Goal: Check status: Check status

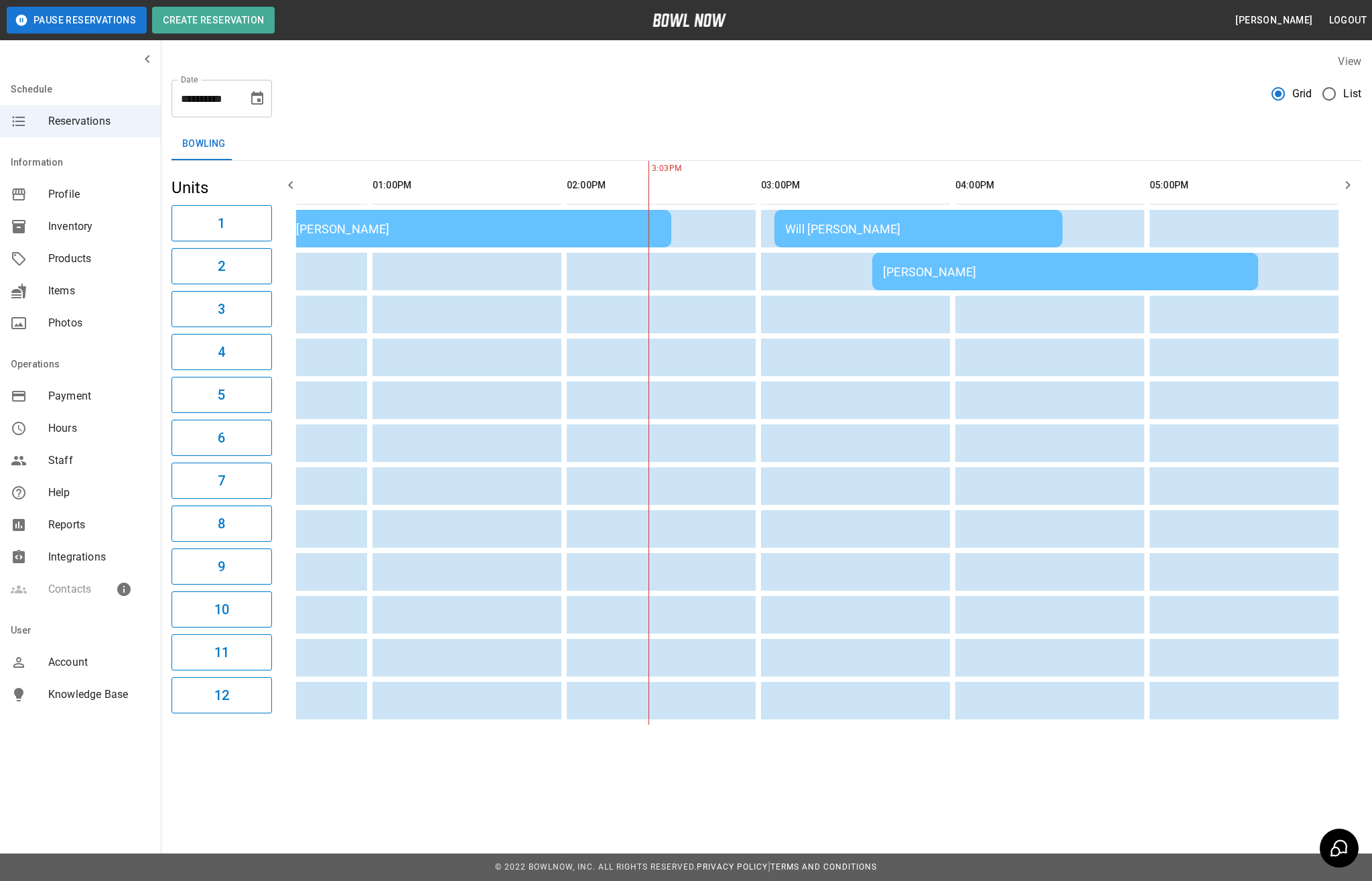
scroll to position [0, 114]
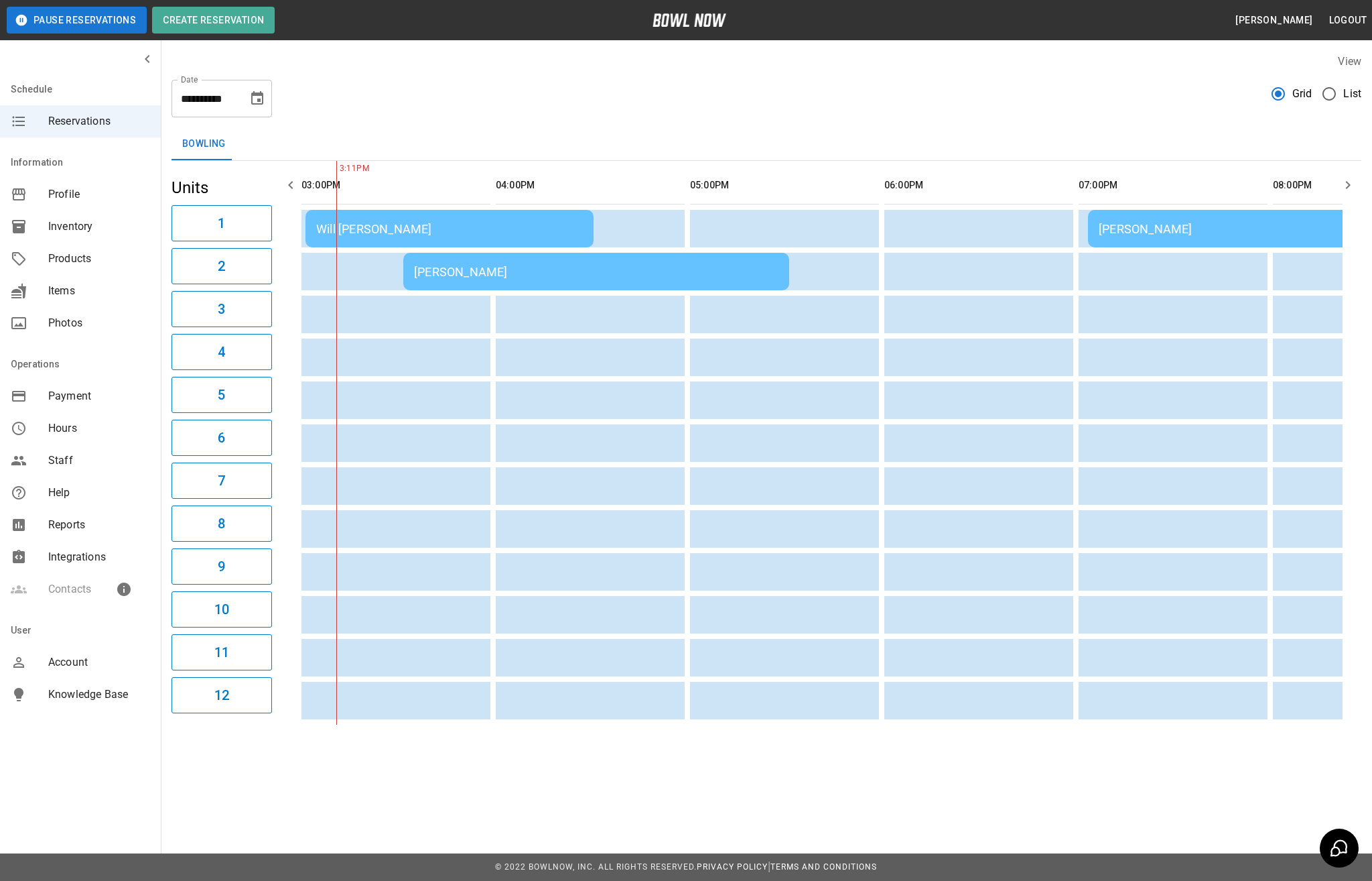
click at [386, 212] on td "Will [PERSON_NAME]" at bounding box center [450, 229] width 288 height 38
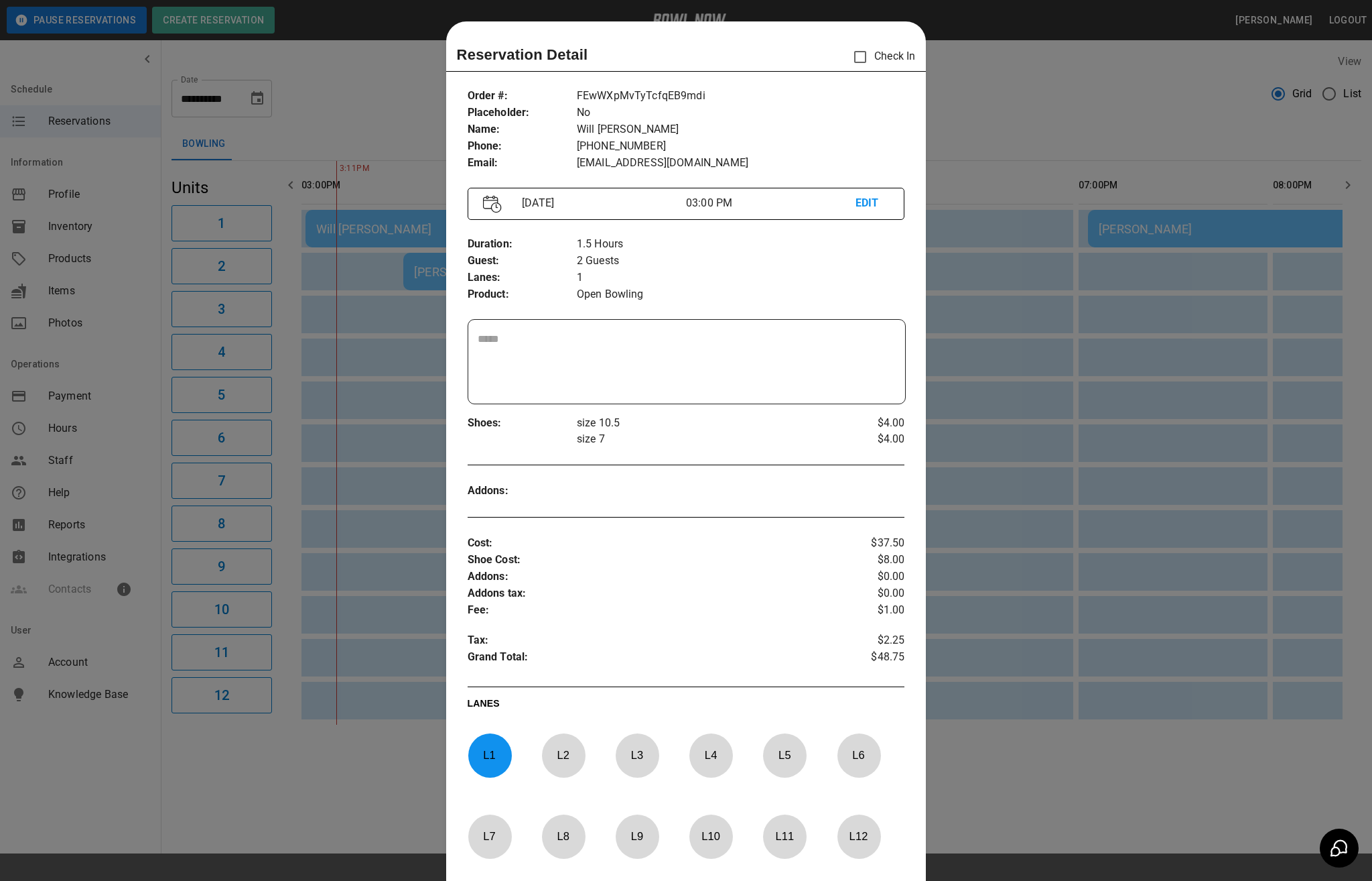
scroll to position [21, 0]
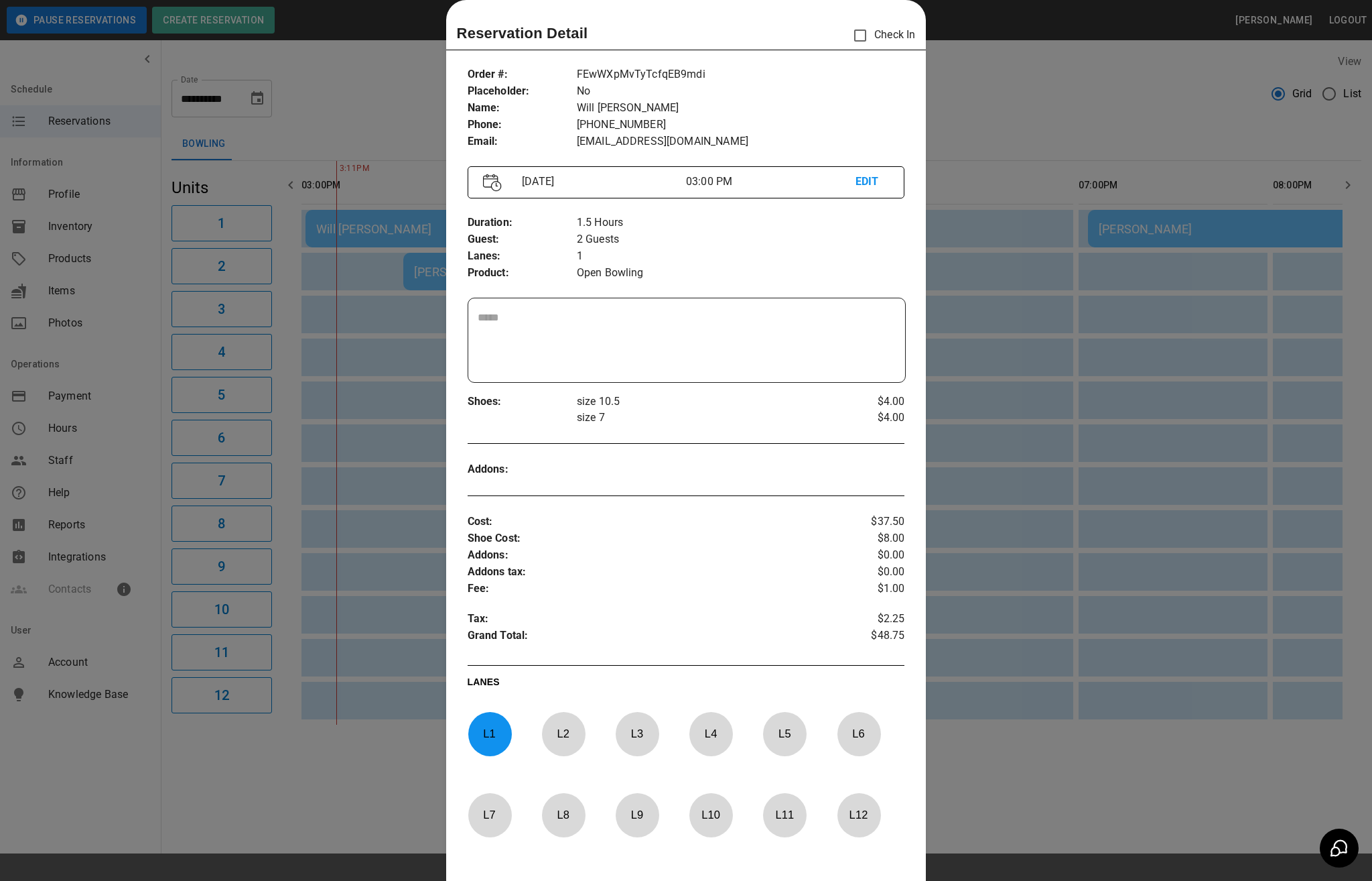
click at [1009, 129] on div at bounding box center [686, 440] width 1372 height 881
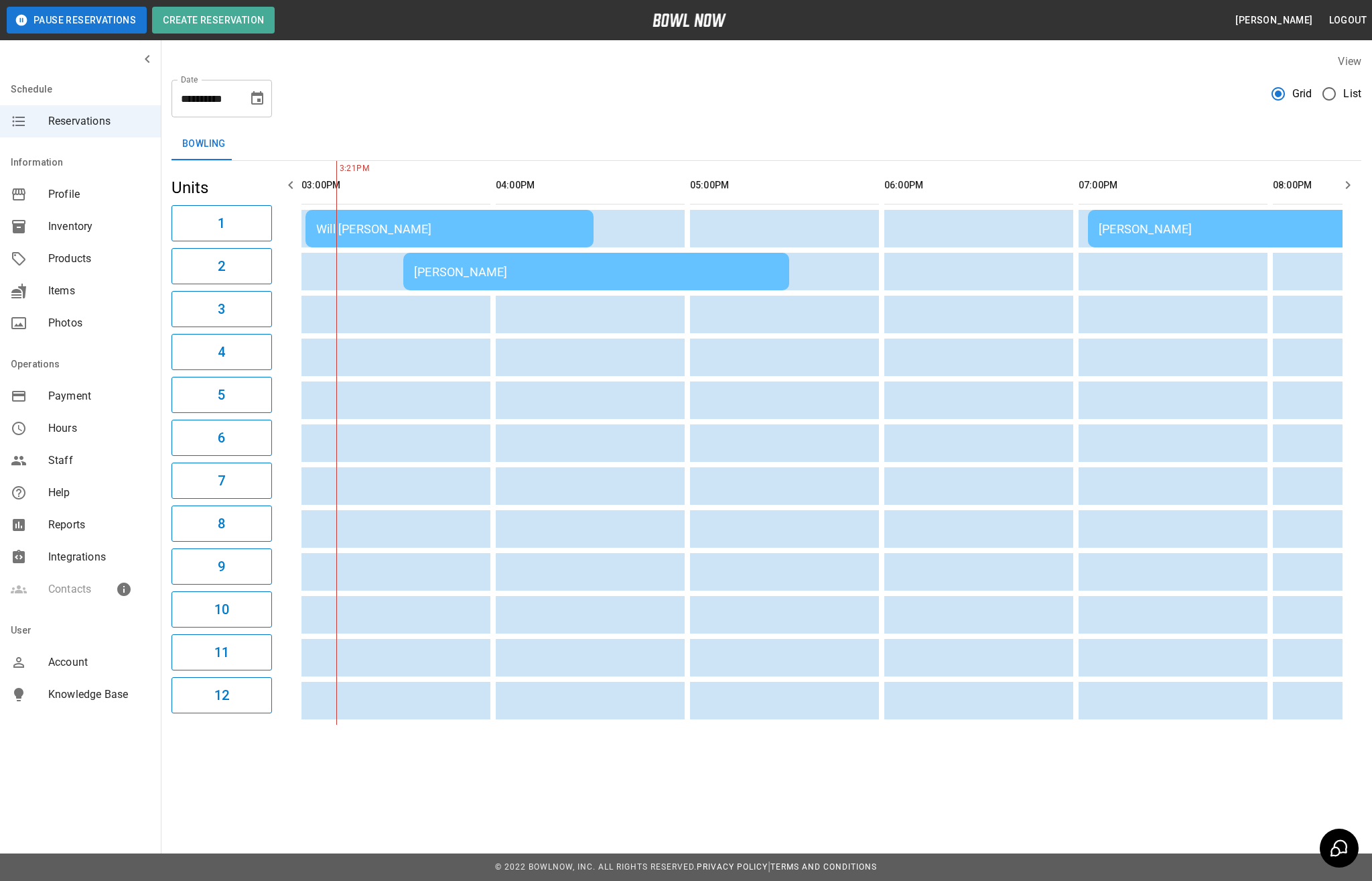
click at [1202, 224] on div "[PERSON_NAME]" at bounding box center [1281, 229] width 365 height 14
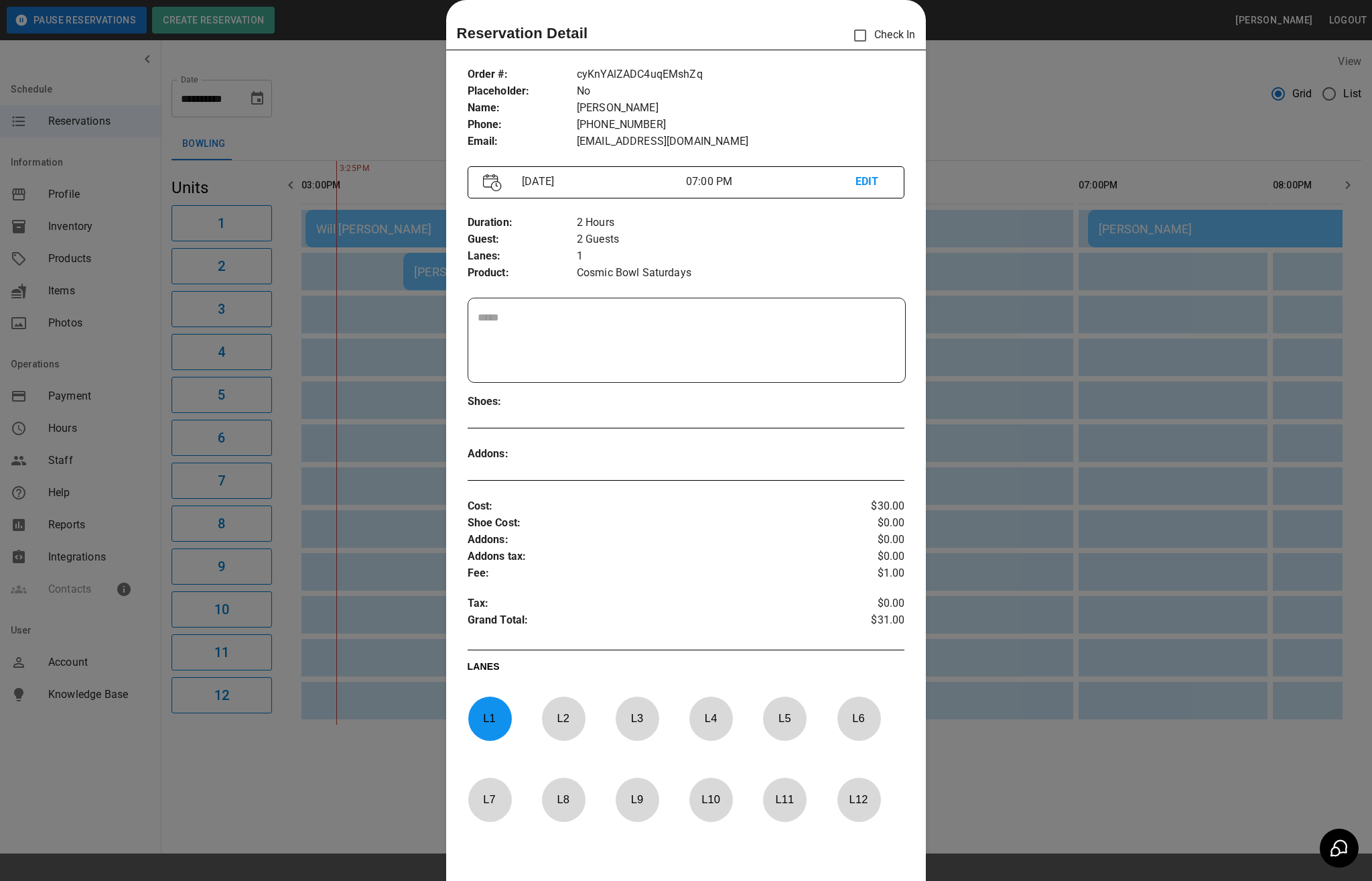
click at [1114, 267] on div at bounding box center [686, 440] width 1372 height 881
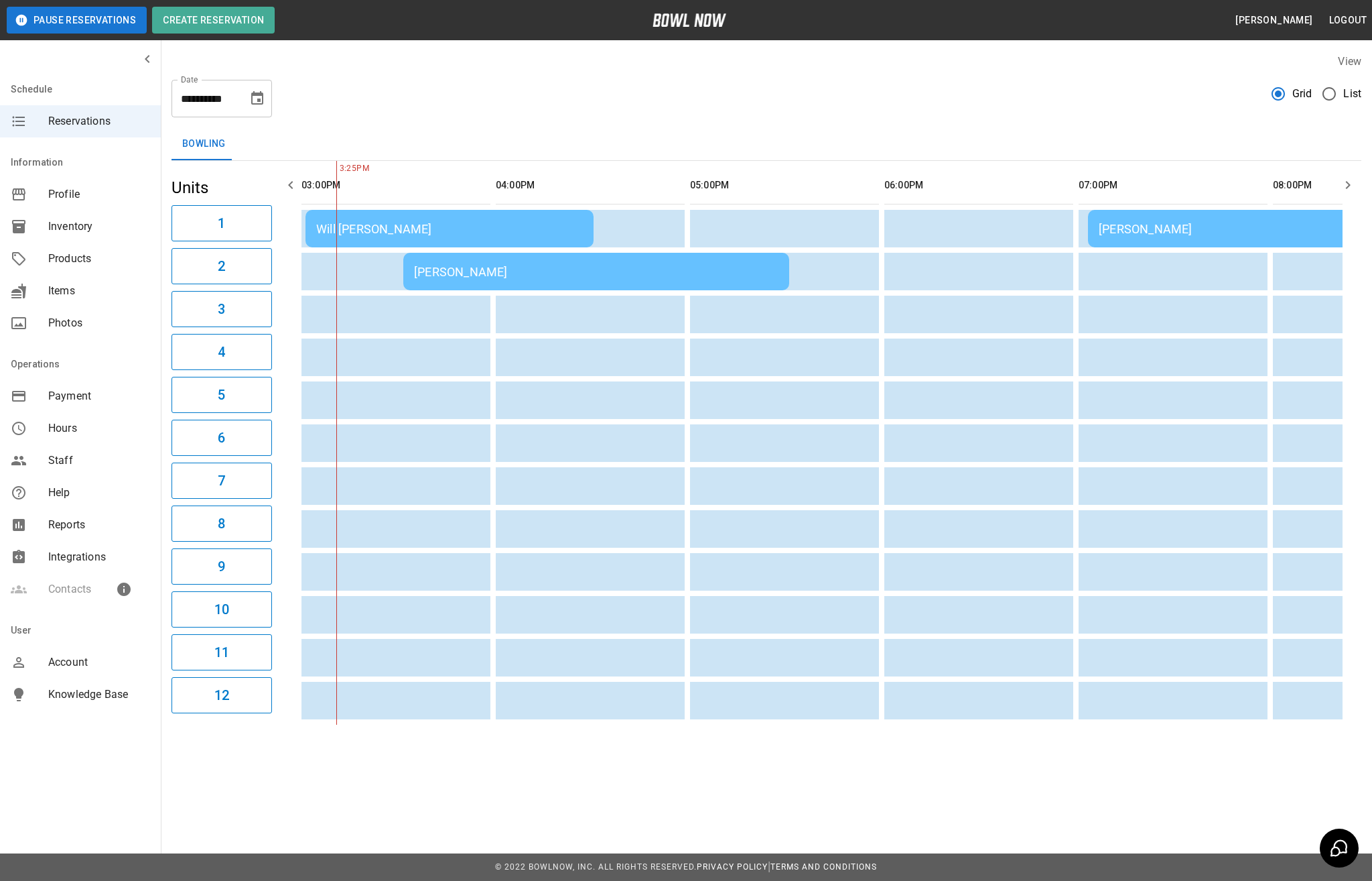
click at [518, 284] on td "[PERSON_NAME]" at bounding box center [595, 271] width 386 height 38
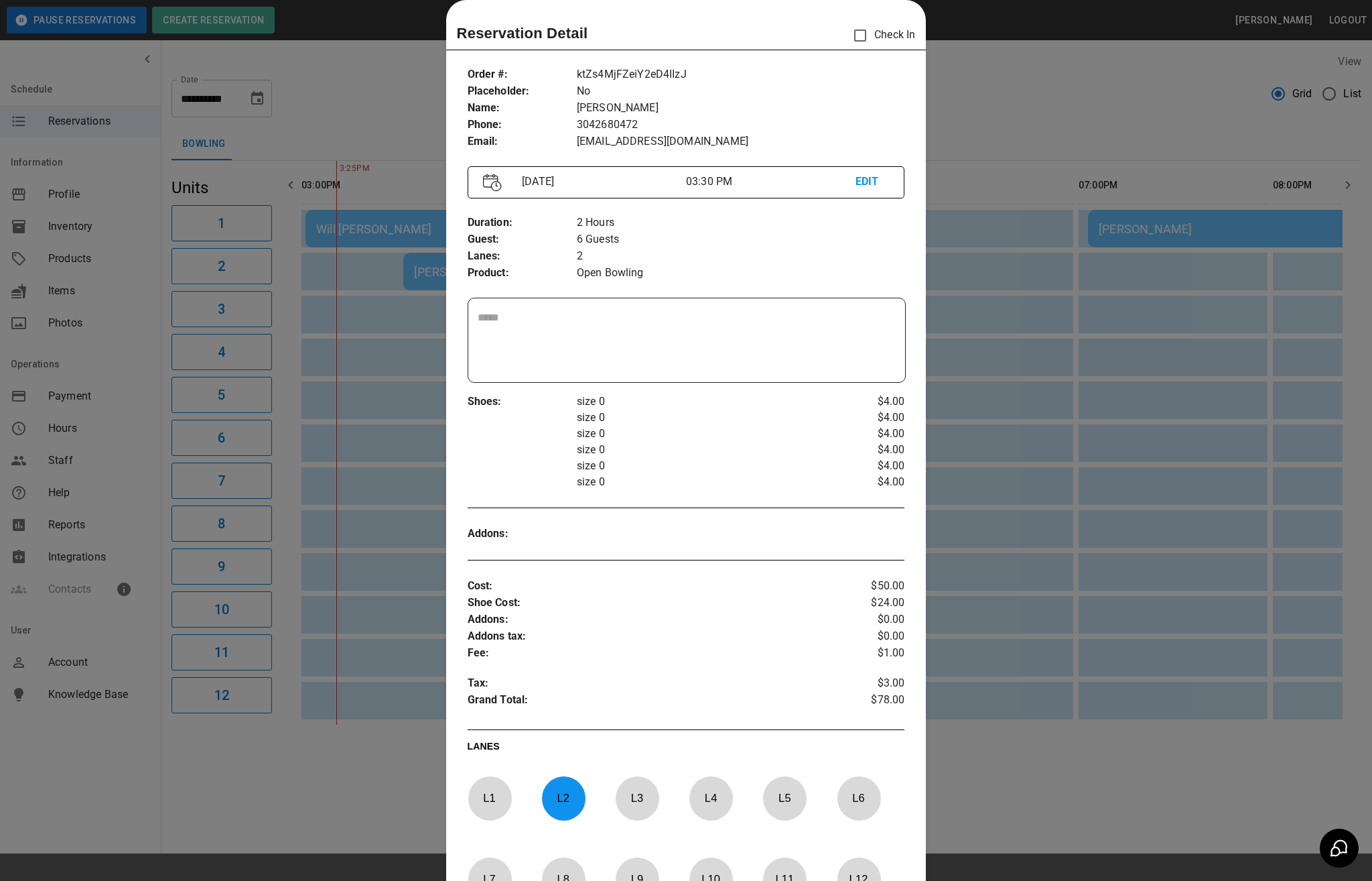
click at [1030, 472] on div at bounding box center [686, 440] width 1372 height 881
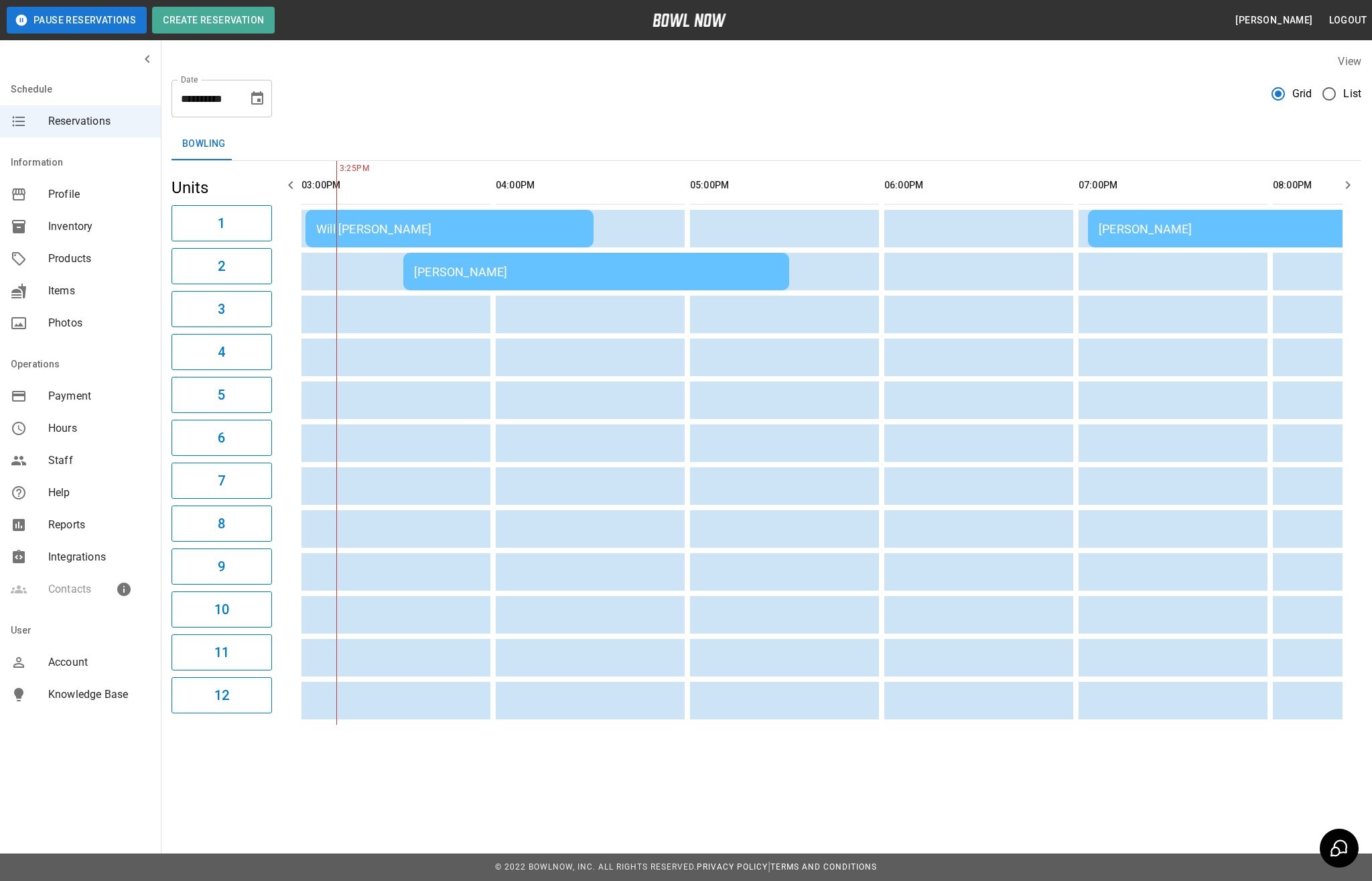
click at [626, 282] on td "[PERSON_NAME]" at bounding box center [595, 271] width 386 height 38
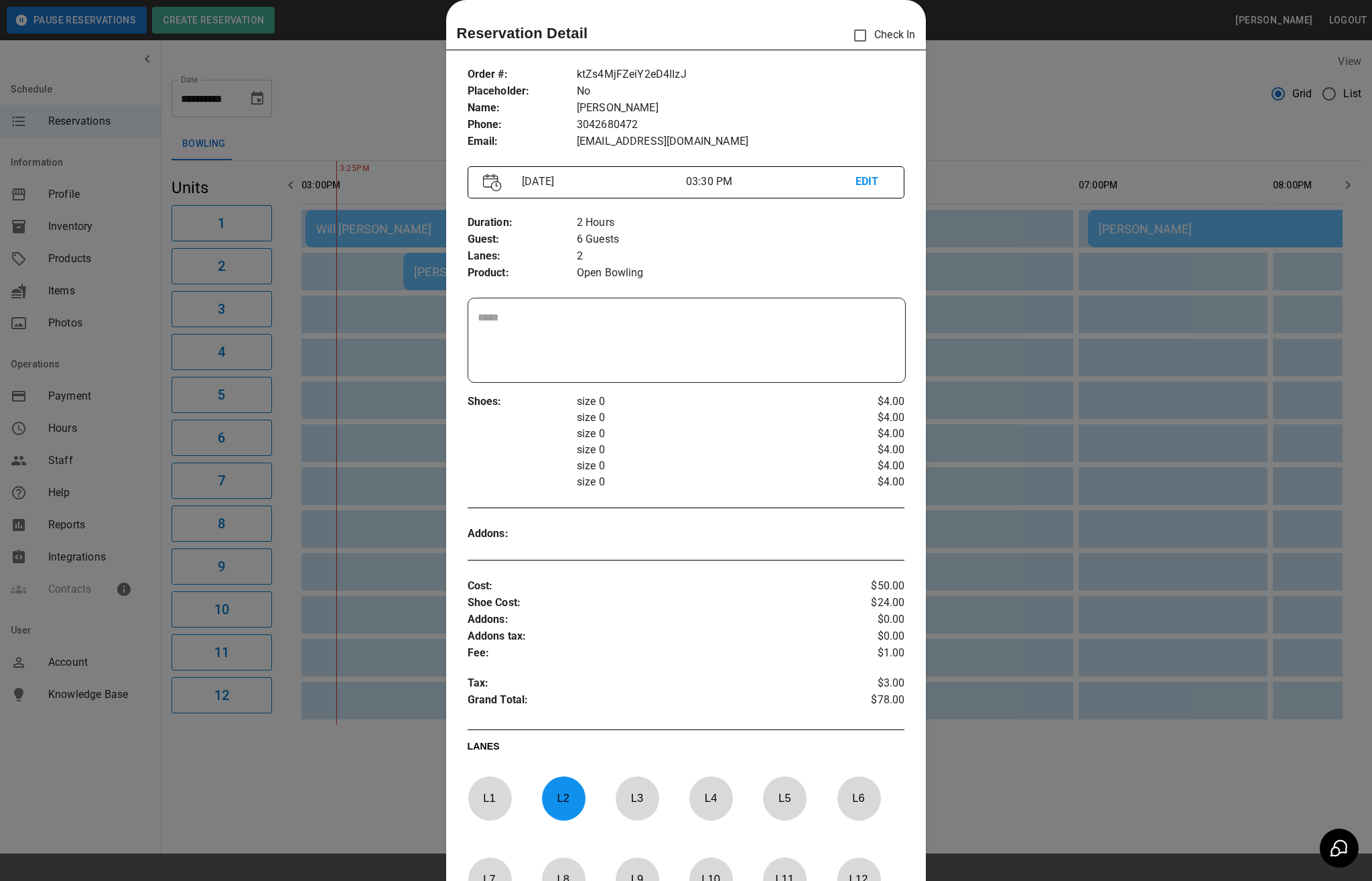
click at [1112, 466] on div at bounding box center [686, 440] width 1372 height 881
